Goal: Check status: Check status

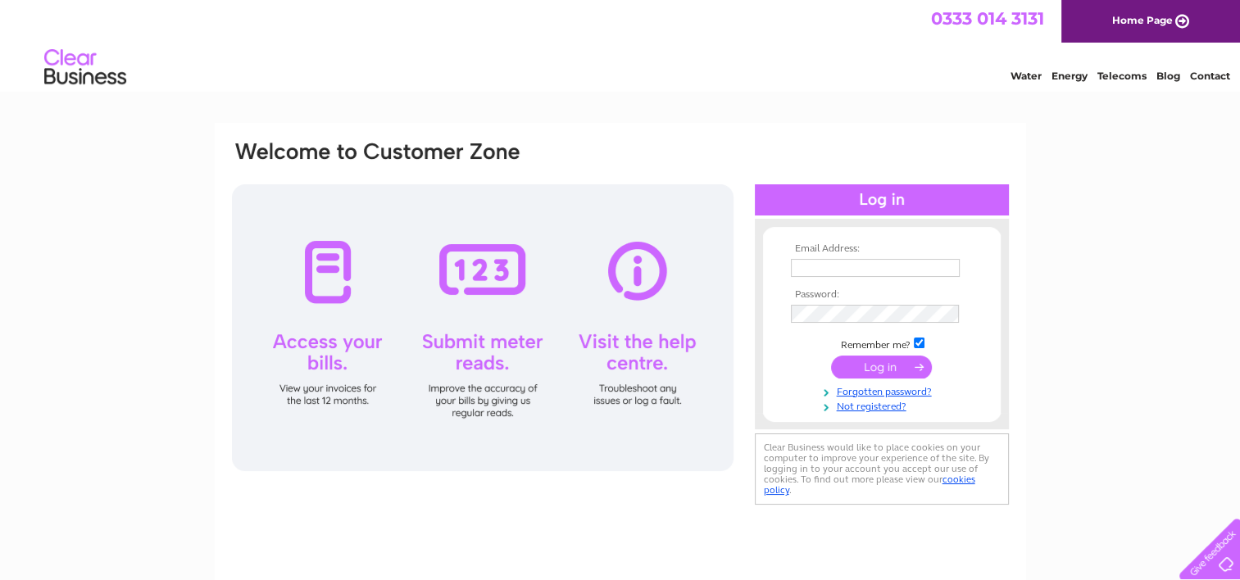
click at [833, 274] on input "text" at bounding box center [875, 268] width 169 height 18
click at [830, 264] on input "text" at bounding box center [876, 269] width 170 height 20
click at [824, 269] on input "text" at bounding box center [876, 269] width 170 height 20
type input "dylan.selway@portsmouthcc.gov.uk"
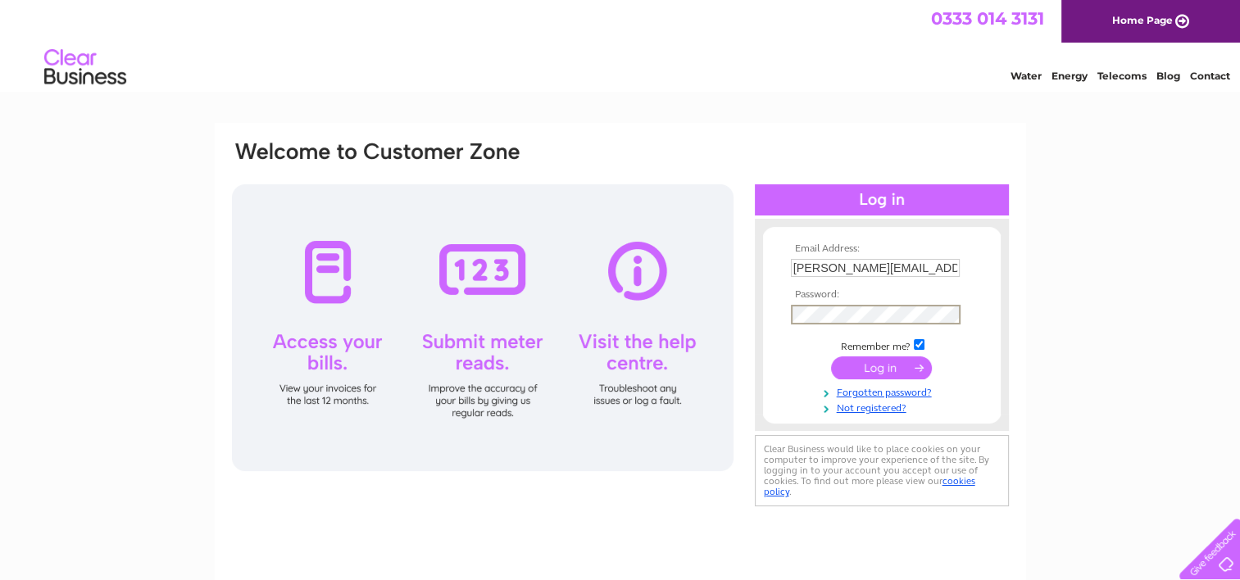
click at [840, 325] on td at bounding box center [882, 315] width 190 height 28
click at [878, 370] on input "submit" at bounding box center [881, 368] width 101 height 23
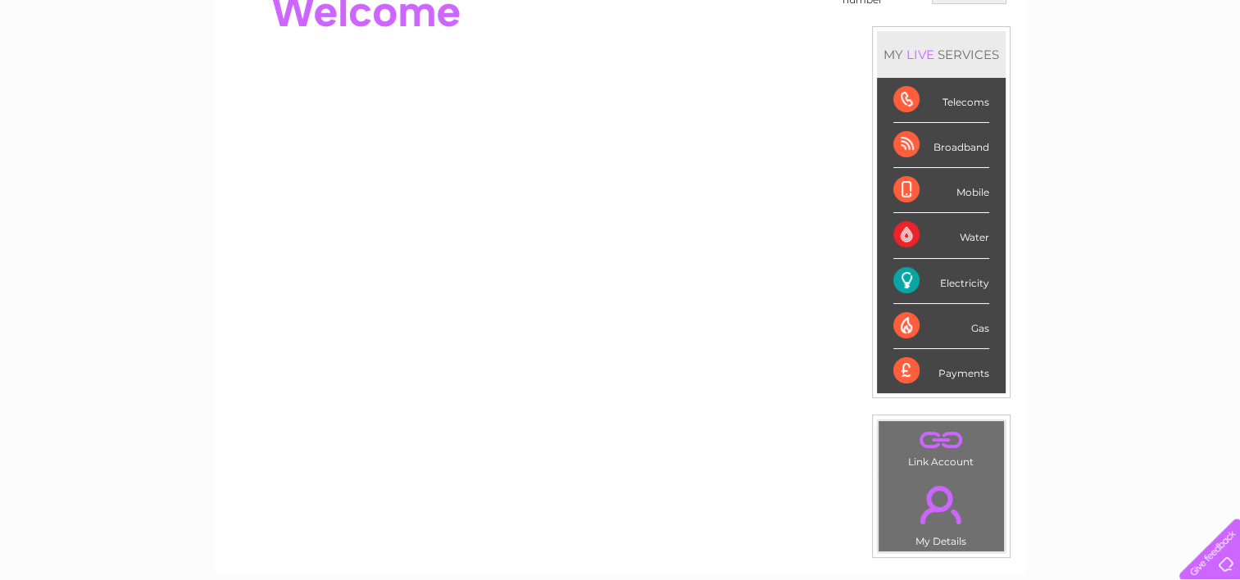
scroll to position [164, 0]
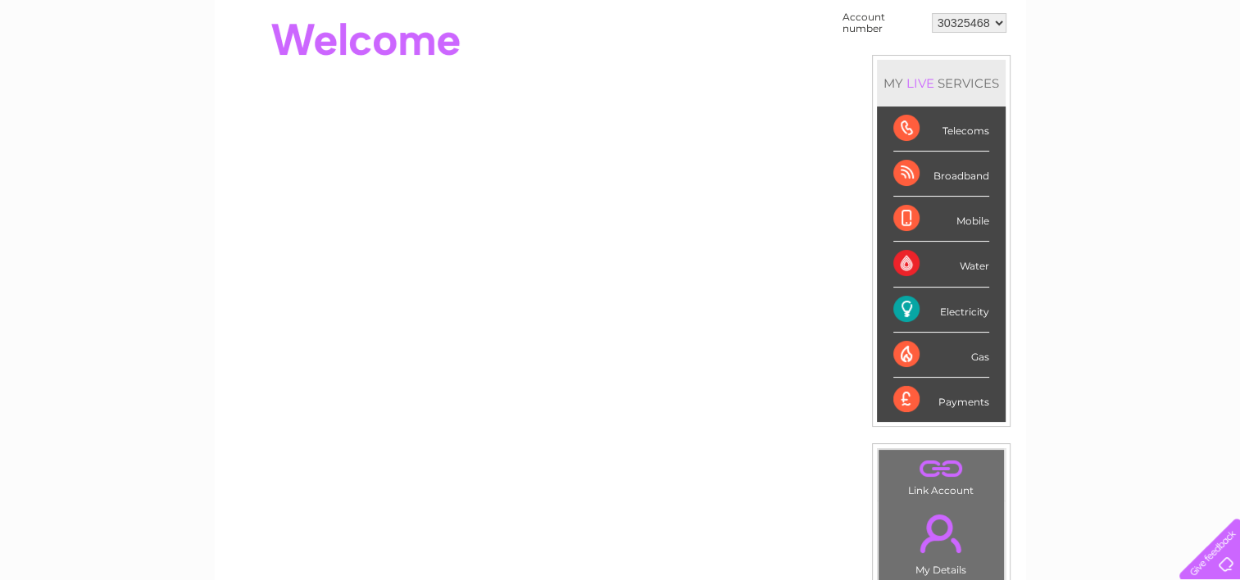
click at [909, 302] on div "Electricity" at bounding box center [941, 310] width 96 height 45
click at [951, 315] on div "Electricity" at bounding box center [941, 310] width 96 height 45
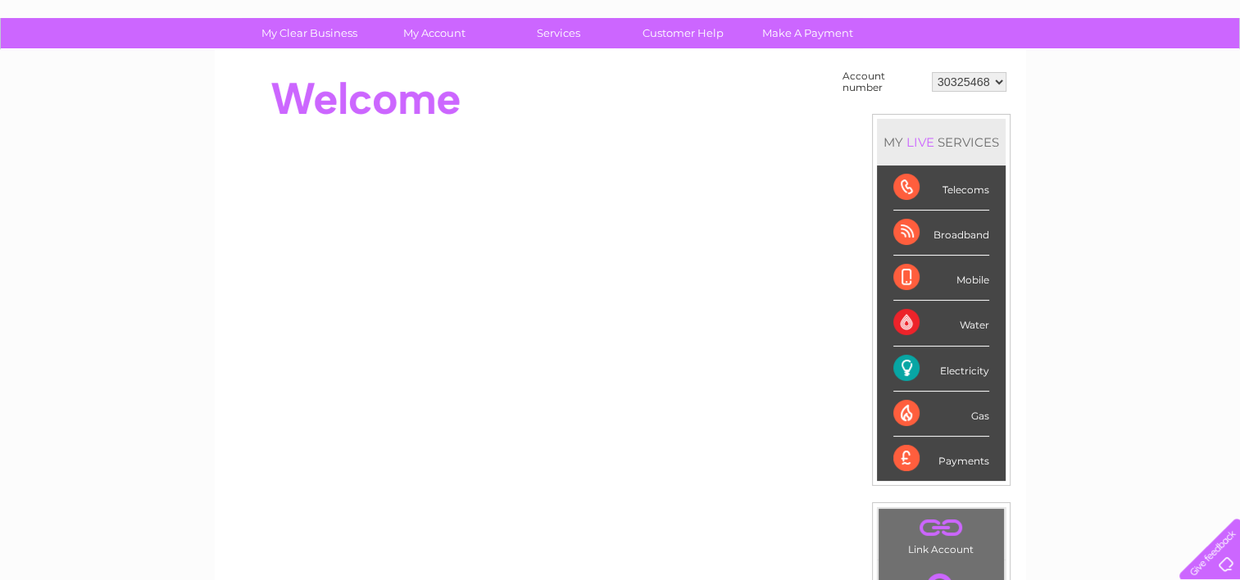
scroll to position [0, 0]
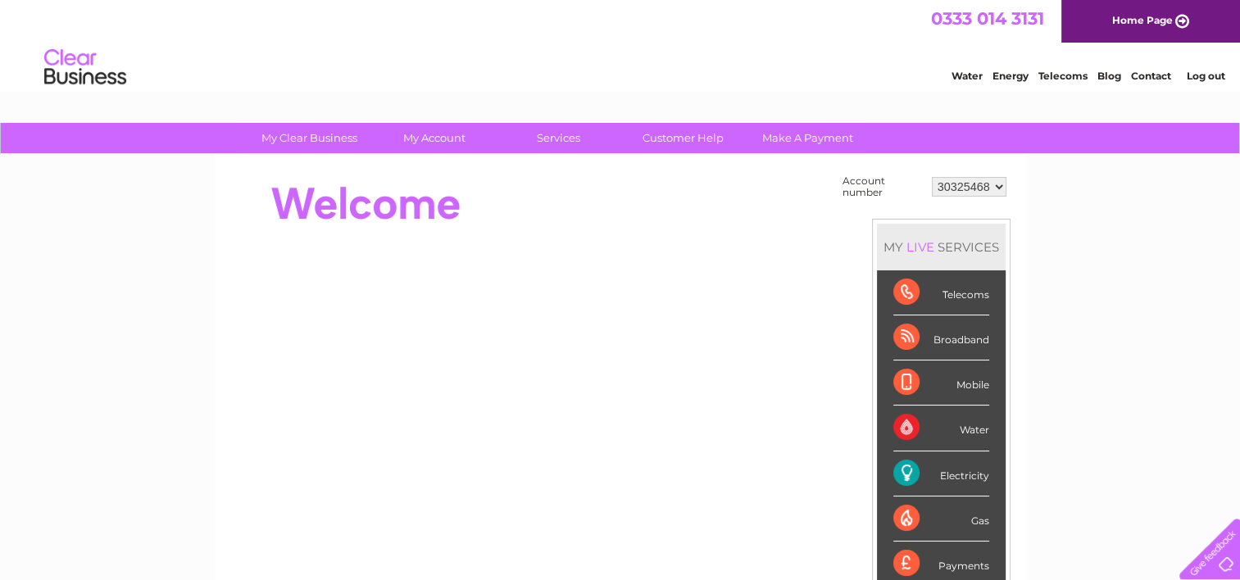
click at [992, 189] on select "30325468" at bounding box center [969, 187] width 75 height 20
click at [991, 190] on select "30325468" at bounding box center [969, 187] width 75 height 20
click at [1089, 247] on div "My Clear Business Login Details My Details My Preferences Link Account My Accou…" at bounding box center [620, 585] width 1240 height 924
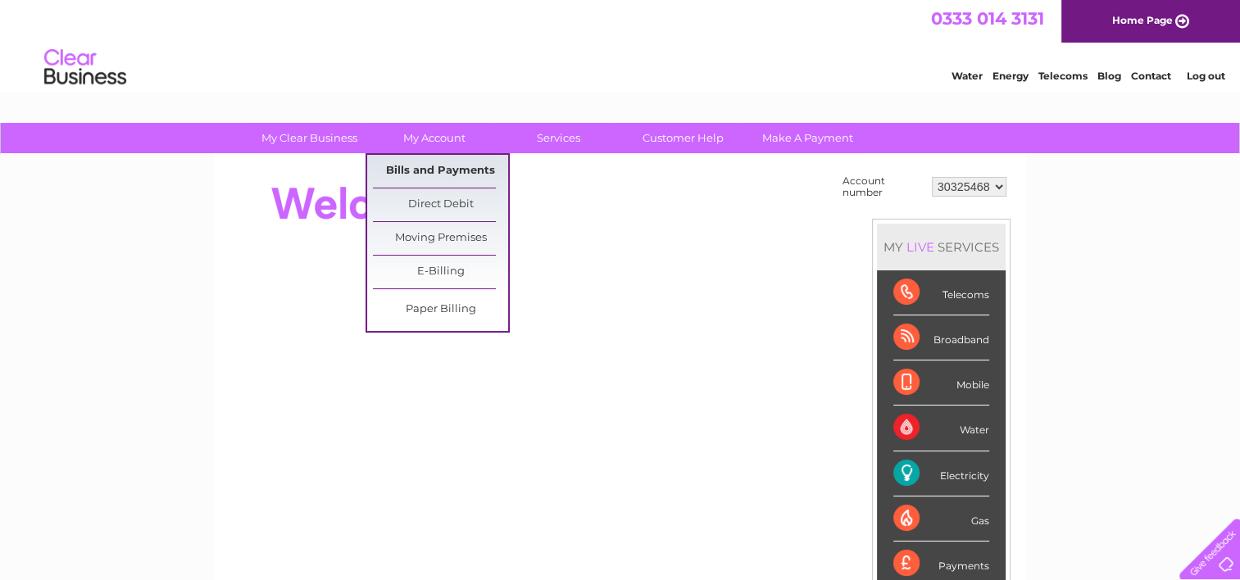
click at [441, 172] on link "Bills and Payments" at bounding box center [440, 171] width 135 height 33
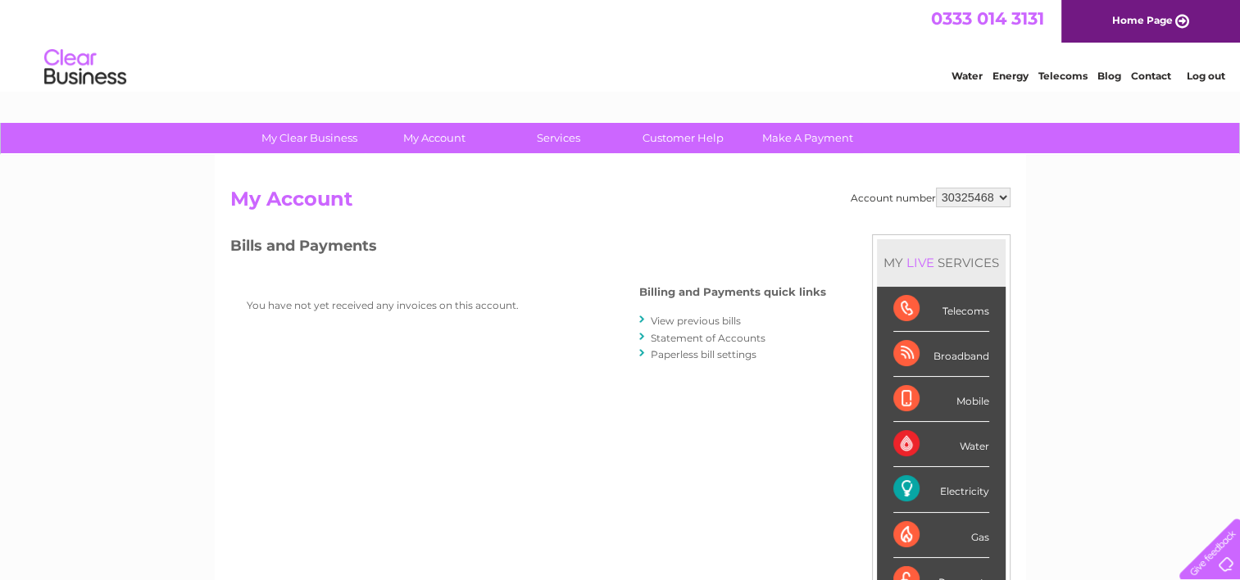
click at [746, 209] on h2 "My Account" at bounding box center [620, 203] width 780 height 31
click at [708, 318] on link "View previous bills" at bounding box center [696, 321] width 90 height 12
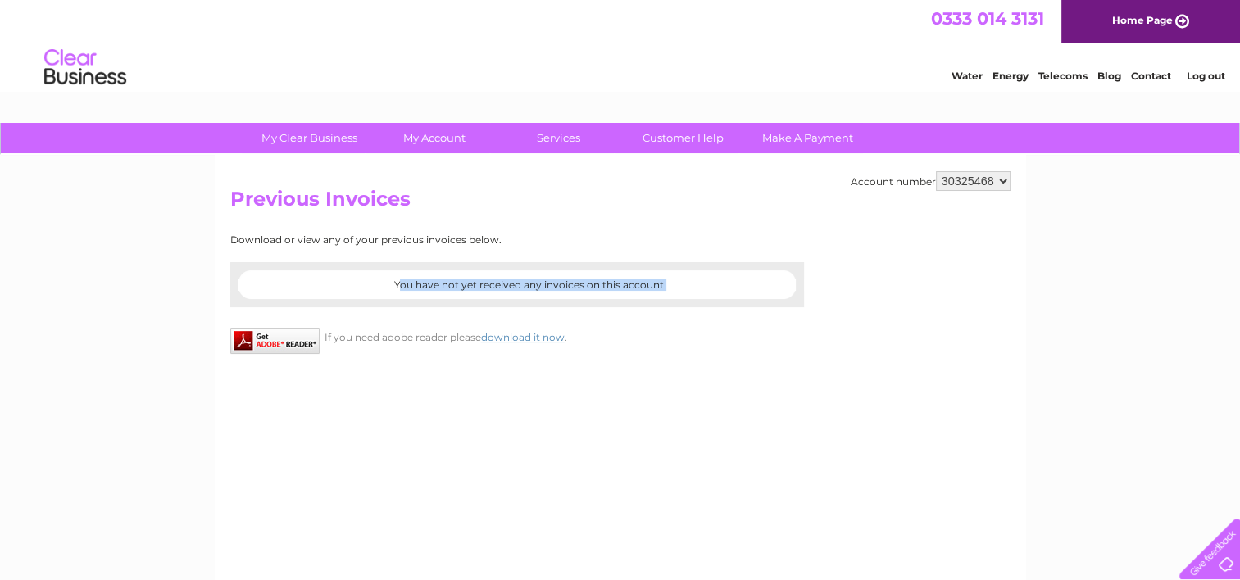
drag, startPoint x: 400, startPoint y: 279, endPoint x: 514, endPoint y: 292, distance: 114.7
click at [514, 292] on div "You have not yet received any invoices on this account" at bounding box center [517, 284] width 574 height 45
click at [514, 292] on div at bounding box center [517, 299] width 574 height 16
click at [357, 250] on div "Download or view any of your previous invoices below. Filter by date All Most R…" at bounding box center [445, 270] width 430 height 73
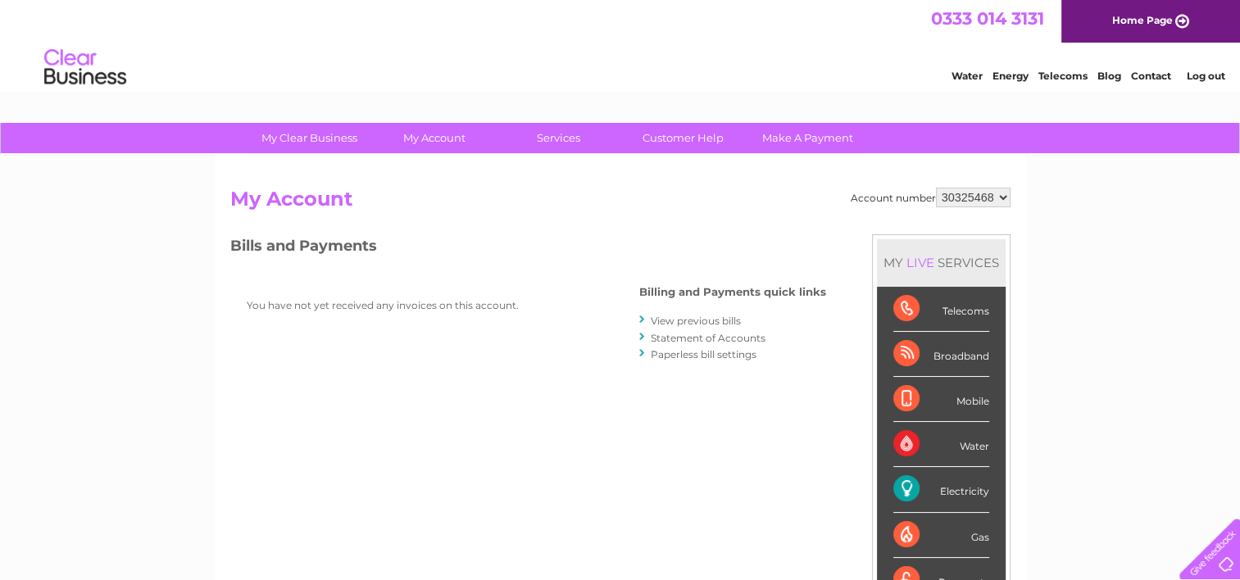
click at [684, 335] on link "Statement of Accounts" at bounding box center [708, 338] width 115 height 12
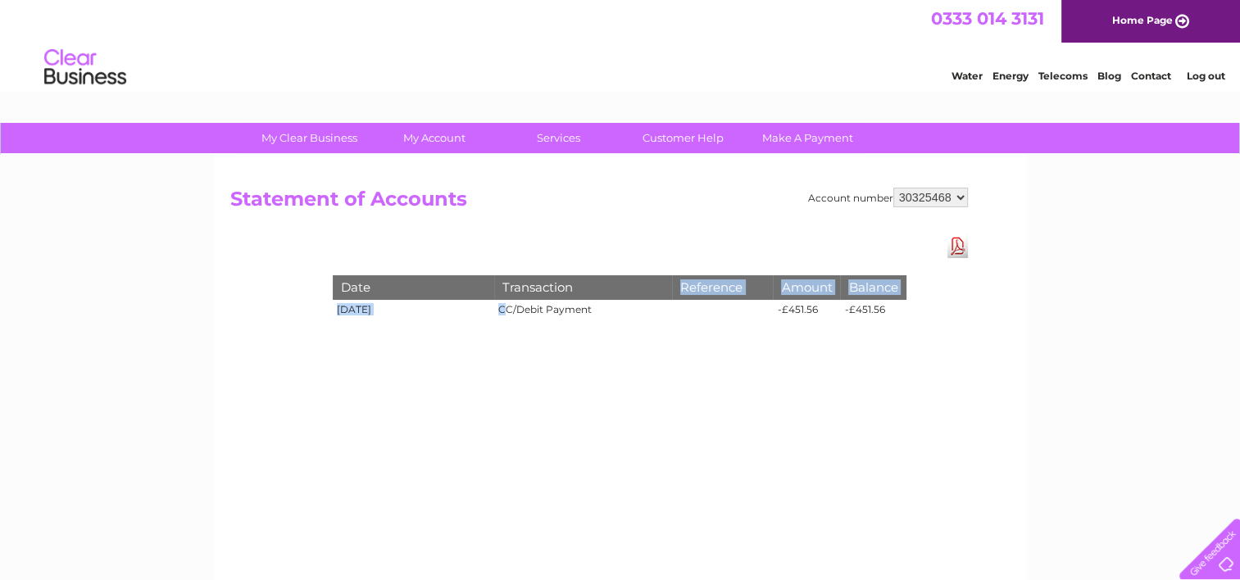
drag, startPoint x: 508, startPoint y: 309, endPoint x: 602, endPoint y: 295, distance: 94.5
click at [602, 295] on tbody "Date Transaction Reference Amount Balance [DATE] CC/Debit Payment -£451.56 -£45…" at bounding box center [620, 299] width 574 height 48
drag, startPoint x: 602, startPoint y: 295, endPoint x: 596, endPoint y: 328, distance: 33.3
click at [596, 328] on div "Date Transaction Reference Amount Balance 11/09/2025 CC/Debit Payment -£451.56 …" at bounding box center [620, 283] width 656 height 98
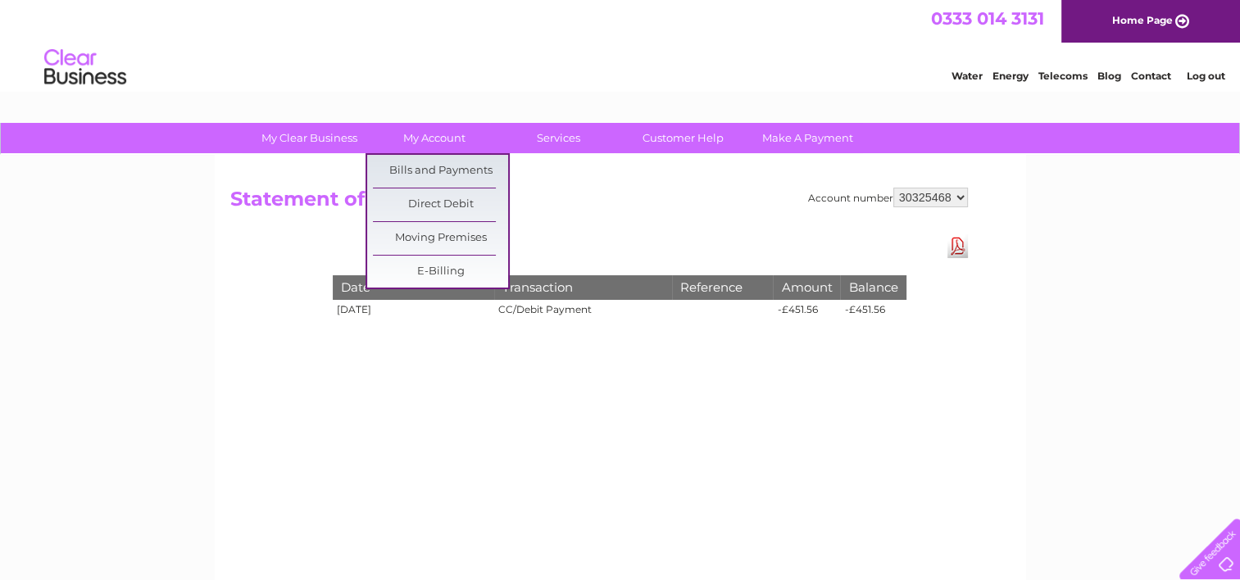
click at [294, 243] on div "Date Transaction Reference Amount Balance 11/09/2025 CC/Debit Payment -£451.56 …" at bounding box center [620, 283] width 656 height 98
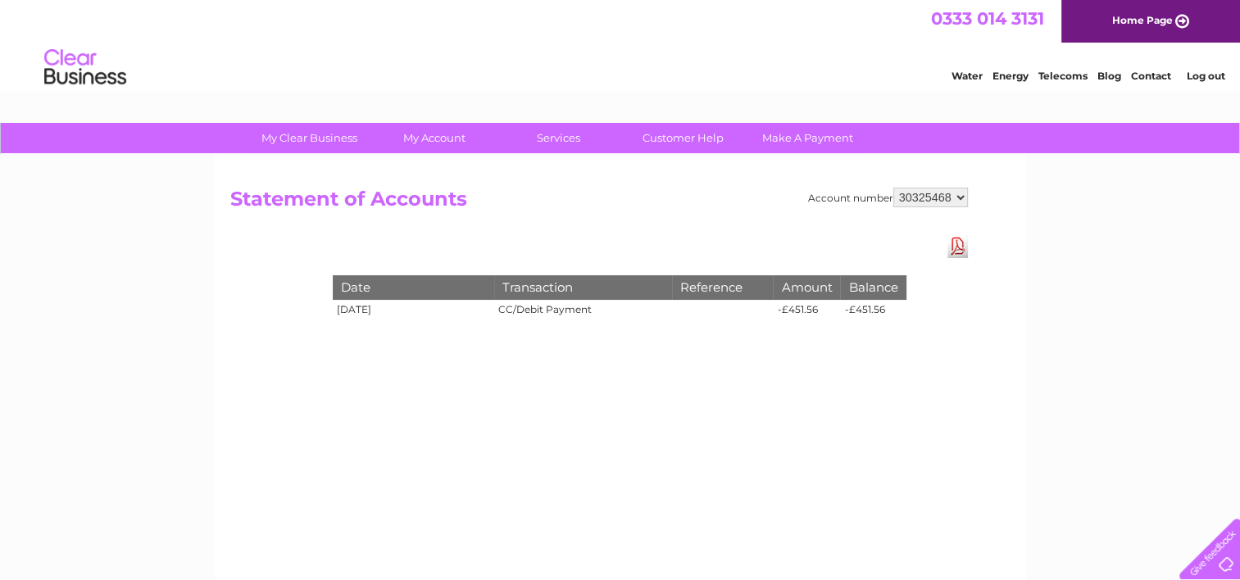
click at [829, 403] on div "Account number 30325468 Statement of Accounts Download Pdf Date Transaction Ref…" at bounding box center [620, 384] width 811 height 459
click at [248, 198] on h2 "Statement of Accounts" at bounding box center [599, 203] width 738 height 31
click at [983, 244] on div "Account number 30325468 Statement of Accounts Download Pdf Date Transaction Ref…" at bounding box center [620, 384] width 811 height 459
click at [924, 469] on div "Account number 30325468 Statement of Accounts Download Pdf Date Transaction Ref…" at bounding box center [620, 384] width 811 height 459
click at [715, 226] on div "Account number 30325468 Statement of Accounts Download Pdf Date Transaction Ref…" at bounding box center [620, 384] width 811 height 459
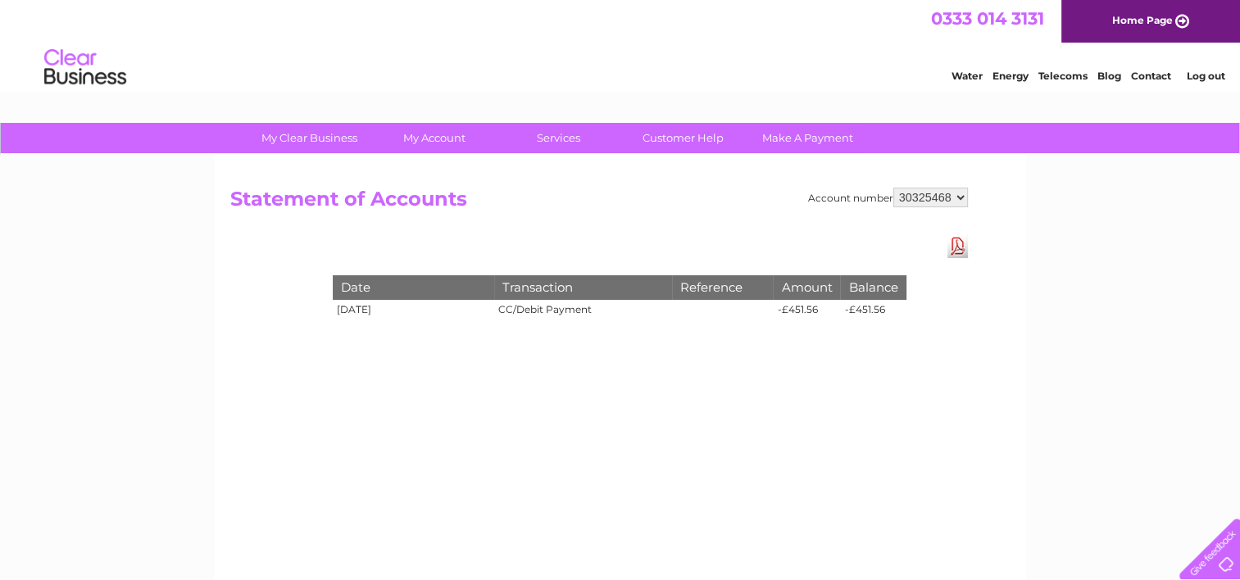
click at [1010, 243] on div "Account number 30325468 Statement of Accounts Download Pdf Date Transaction Ref…" at bounding box center [620, 384] width 811 height 459
click at [963, 194] on select "30325468" at bounding box center [930, 198] width 75 height 20
click at [953, 196] on select "30325468" at bounding box center [930, 198] width 75 height 20
click at [1013, 192] on div "Account number 30325468 Statement of Accounts Download Pdf Date Transaction Ref…" at bounding box center [620, 384] width 811 height 459
click at [779, 370] on div "Account number 30325468 Statement of Accounts Download Pdf Date Transaction Ref…" at bounding box center [620, 384] width 811 height 459
